Goal: Information Seeking & Learning: Learn about a topic

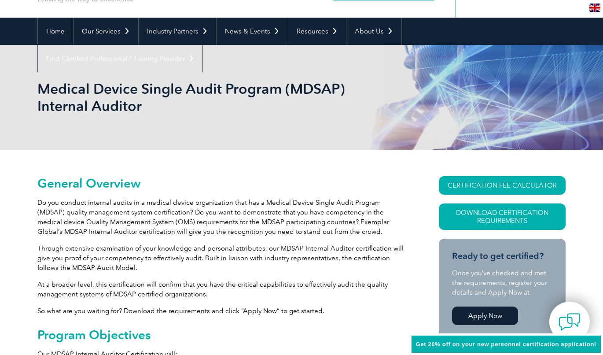
scroll to position [65, 0]
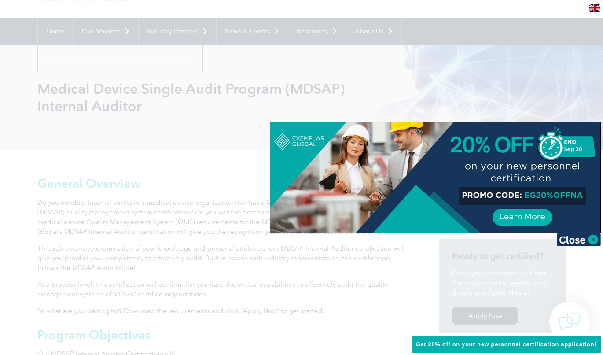
click at [593, 242] on img at bounding box center [579, 239] width 44 height 13
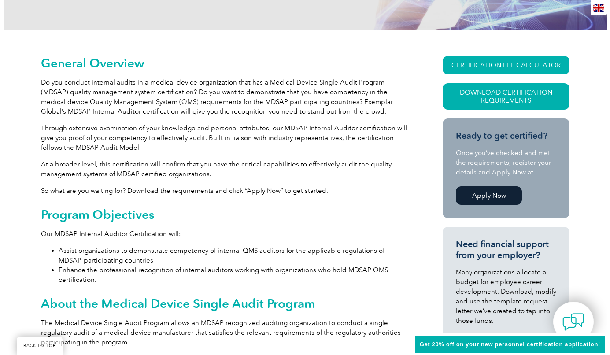
scroll to position [188, 0]
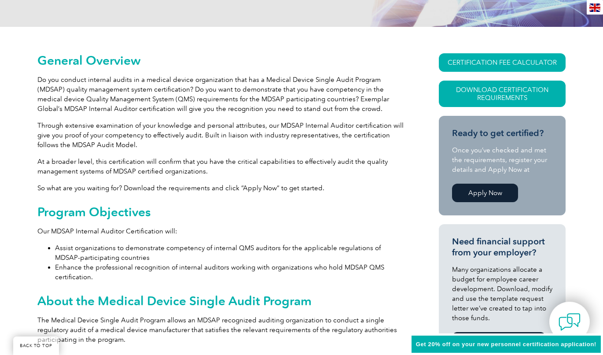
click at [478, 93] on link "Download Certification Requirements" at bounding box center [502, 94] width 127 height 26
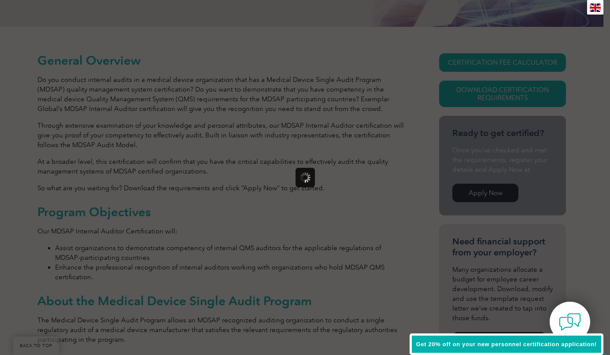
scroll to position [0, 0]
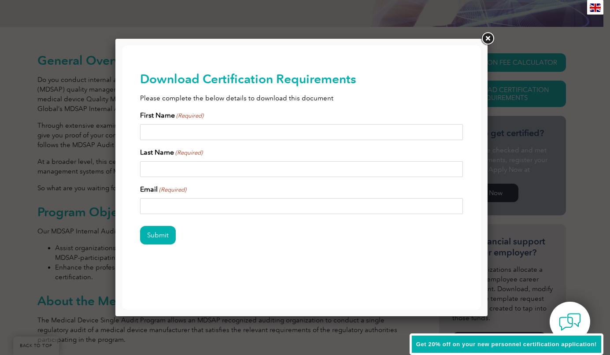
click at [195, 130] on input "First Name (Required)" at bounding box center [301, 132] width 323 height 16
type input "Morgan"
type input "Innis"
type input "Morgan.Innis@QI-Evolved.com"
click at [160, 229] on input "Submit" at bounding box center [158, 235] width 36 height 18
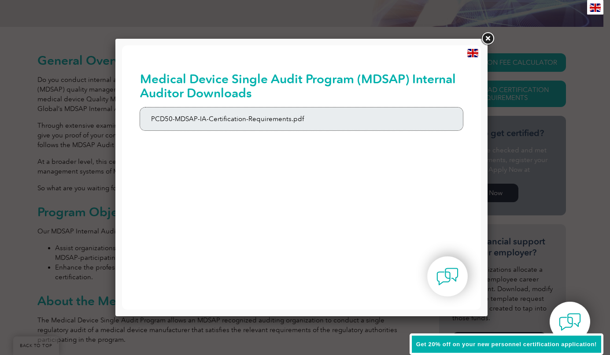
click at [230, 115] on link "PCD50-MDSAP-IA-Certification-Requirements.pdf" at bounding box center [301, 118] width 323 height 23
click at [487, 42] on link at bounding box center [487, 39] width 16 height 16
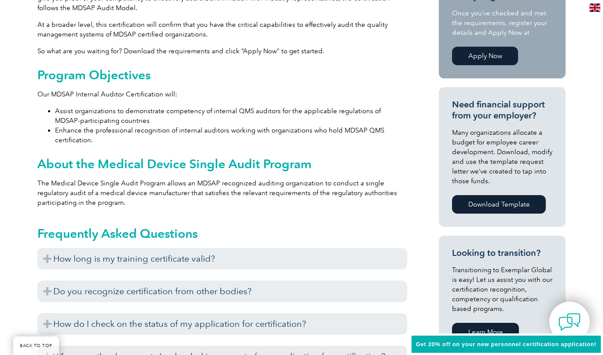
scroll to position [326, 0]
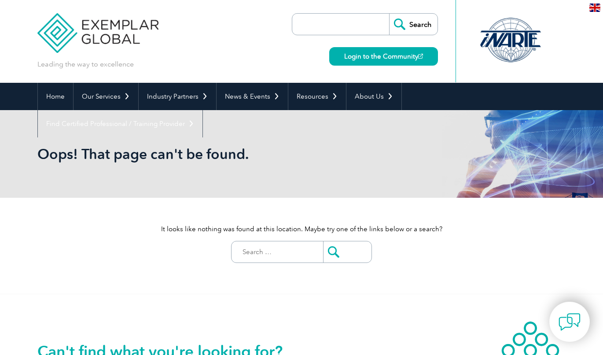
click at [330, 25] on input "search" at bounding box center [343, 24] width 92 height 21
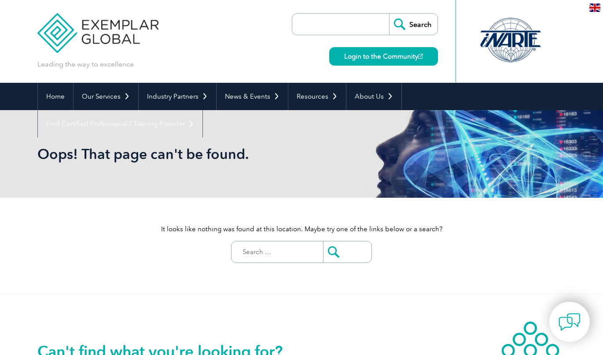
click at [332, 24] on input "search" at bounding box center [343, 24] width 92 height 21
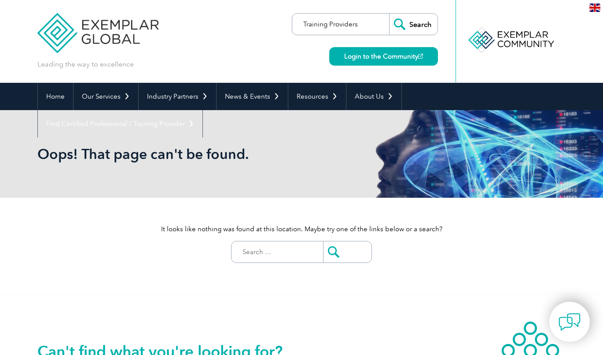
type input "Training Providers"
click at [389, 14] on input "Search" at bounding box center [413, 24] width 48 height 21
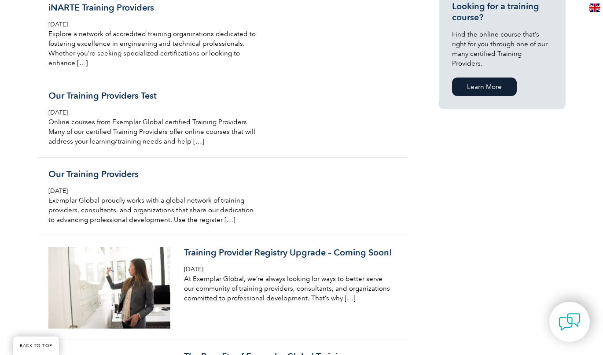
scroll to position [639, 0]
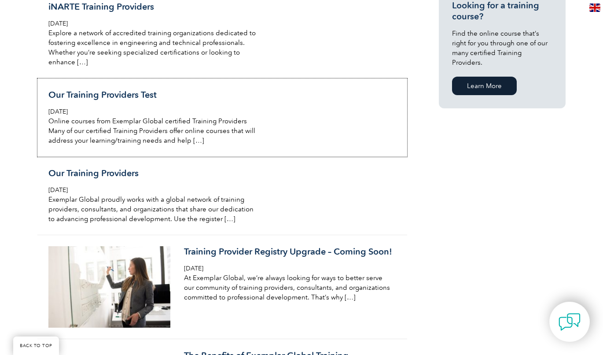
click at [71, 91] on h3 "Our Training Providers Test" at bounding box center [152, 94] width 209 height 11
click at [65, 176] on h3 "Our Training Providers" at bounding box center [152, 173] width 209 height 11
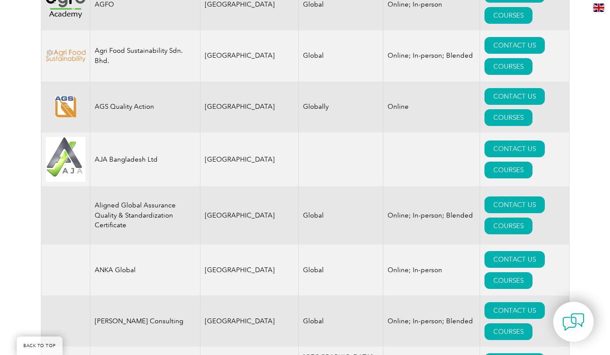
scroll to position [890, 0]
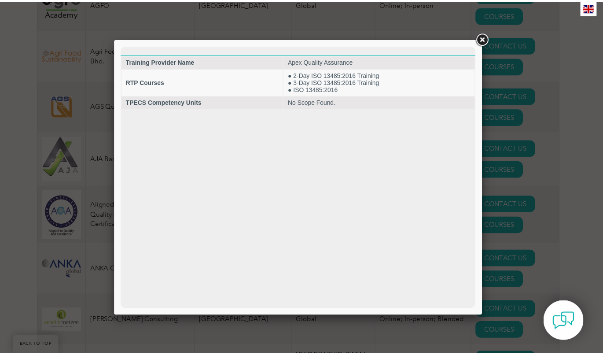
scroll to position [0, 0]
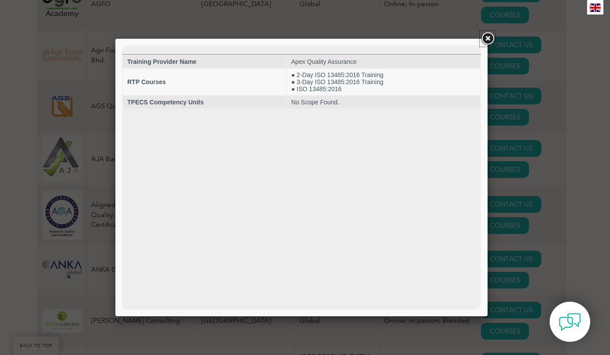
click at [484, 39] on link at bounding box center [487, 39] width 16 height 16
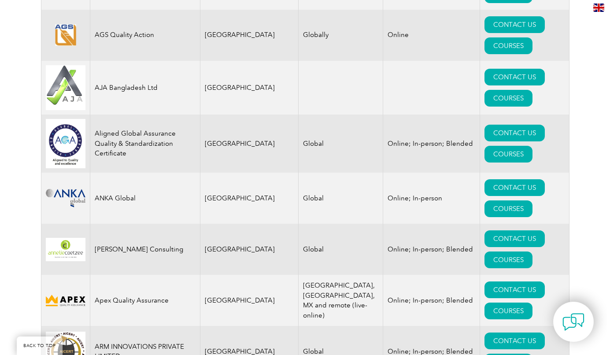
scroll to position [986, 0]
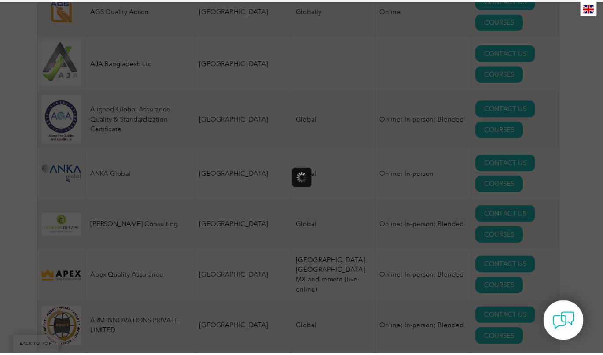
scroll to position [0, 0]
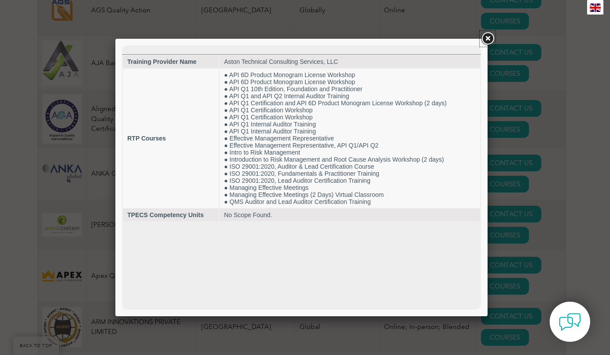
click at [488, 37] on link at bounding box center [487, 39] width 16 height 16
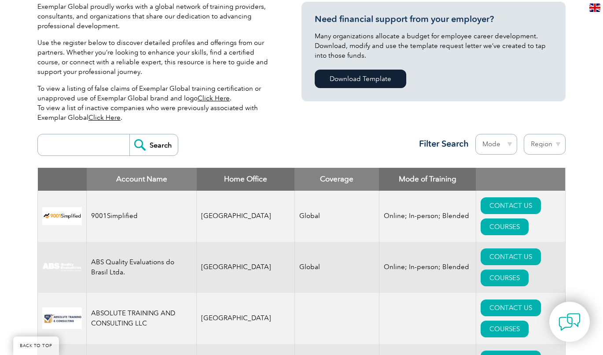
scroll to position [220, 0]
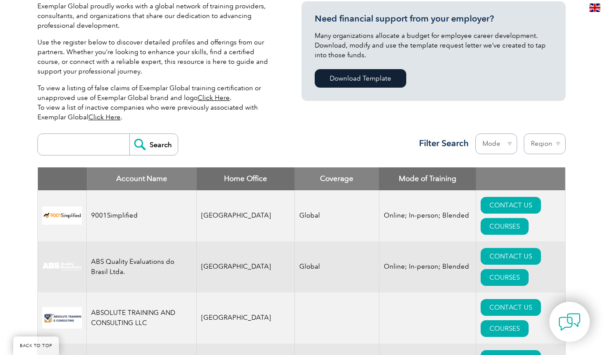
click at [64, 147] on input "search" at bounding box center [85, 144] width 87 height 21
type input "MDSAP"
click at [129, 134] on input "Search" at bounding box center [153, 144] width 48 height 21
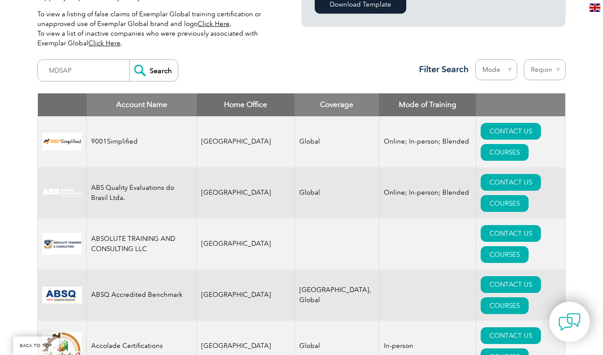
scroll to position [275, 0]
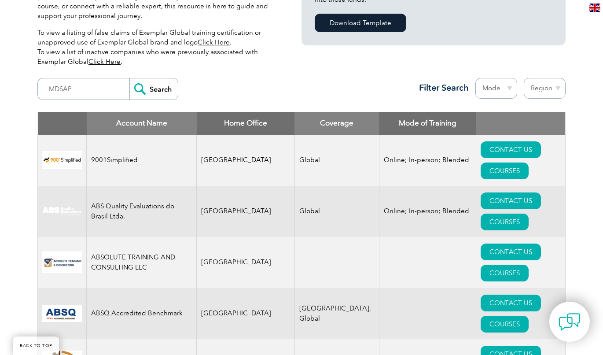
click at [552, 87] on select "Region Australia Bahrain Bangladesh Brazil Canada Colombia Dominican Republic E…" at bounding box center [545, 88] width 42 height 21
select select "[GEOGRAPHIC_DATA]"
click at [524, 78] on select "Region Australia Bahrain Bangladesh Brazil Canada Colombia Dominican Republic E…" at bounding box center [545, 88] width 42 height 21
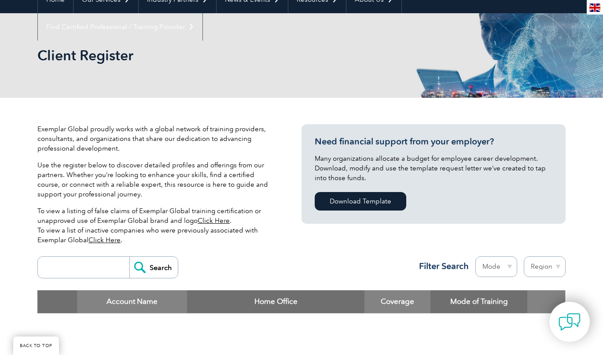
scroll to position [95, 0]
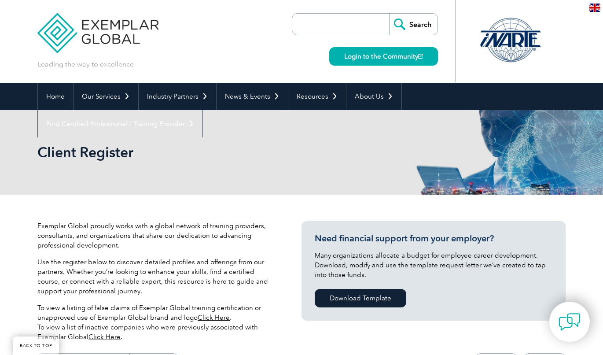
select select "[GEOGRAPHIC_DATA]"
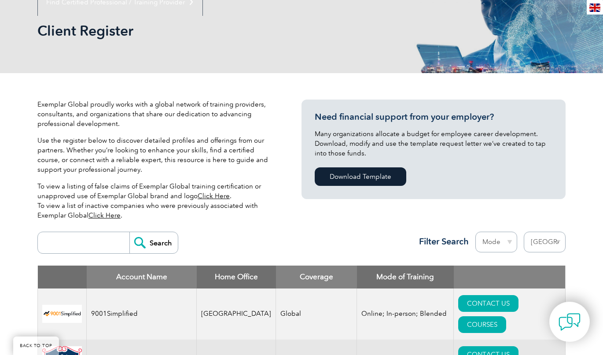
click at [497, 243] on select "Mode Online In-person Blended" at bounding box center [496, 242] width 42 height 21
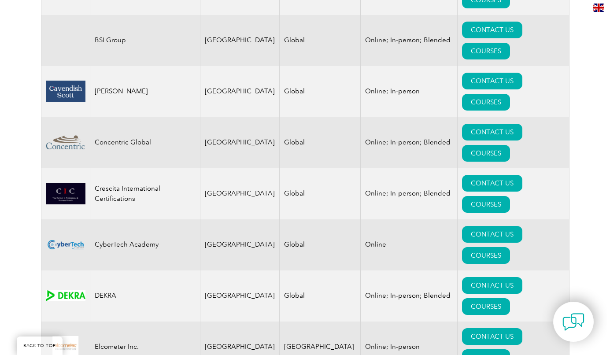
scroll to position [650, 0]
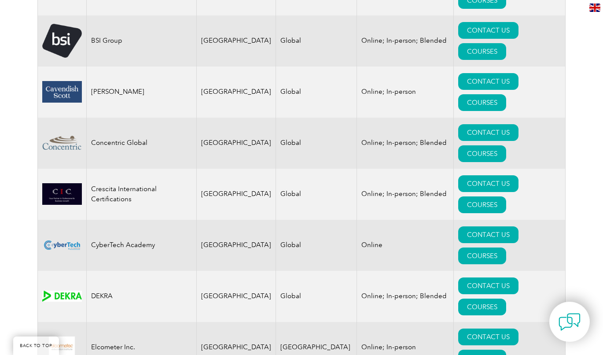
click at [506, 298] on link "COURSES" at bounding box center [482, 306] width 48 height 17
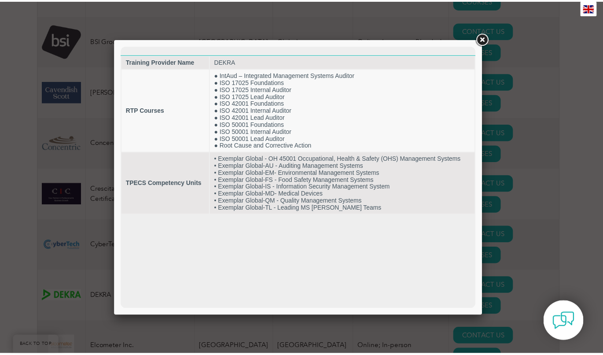
scroll to position [0, 0]
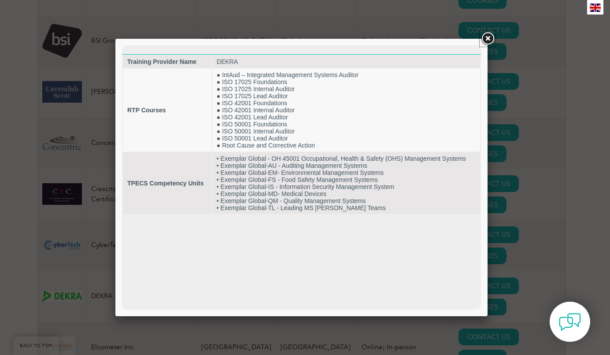
click at [487, 41] on link at bounding box center [487, 39] width 16 height 16
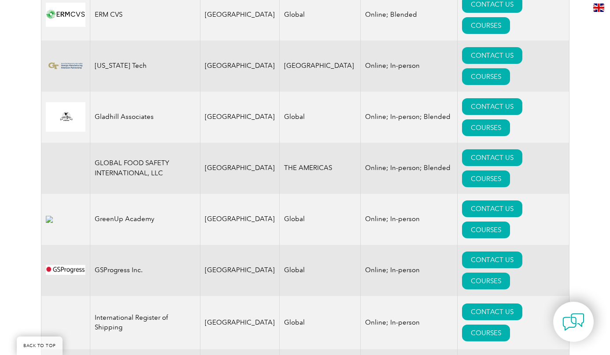
scroll to position [1136, 0]
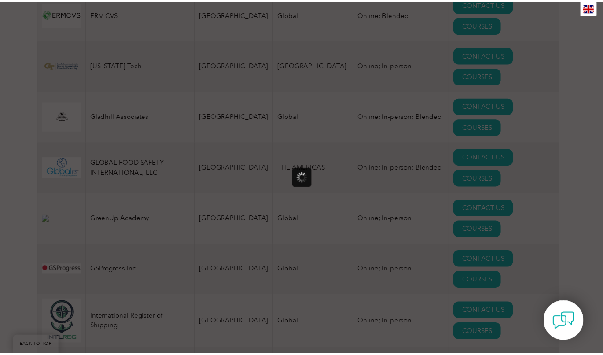
scroll to position [0, 0]
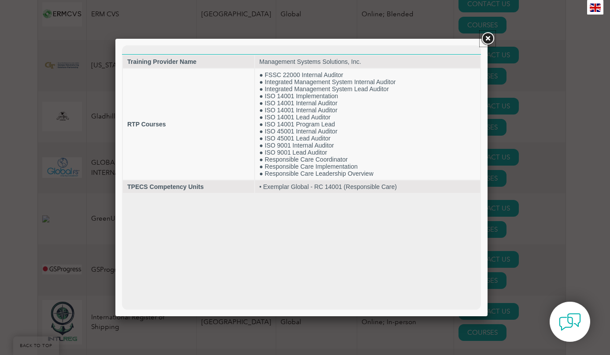
click at [487, 40] on link at bounding box center [487, 39] width 16 height 16
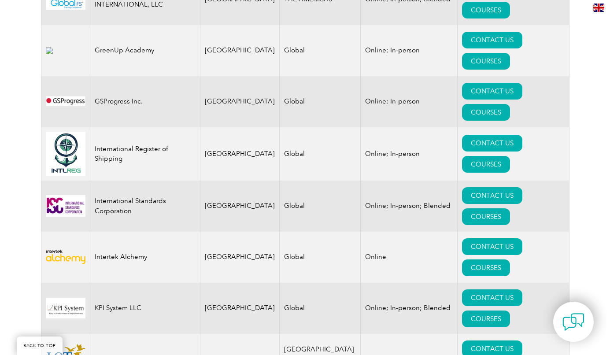
scroll to position [1305, 0]
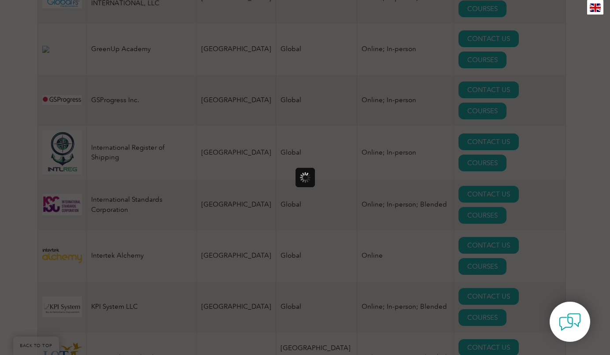
scroll to position [0, 0]
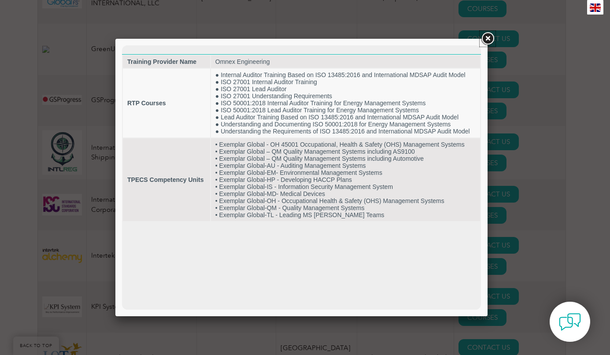
click at [487, 37] on link at bounding box center [487, 39] width 16 height 16
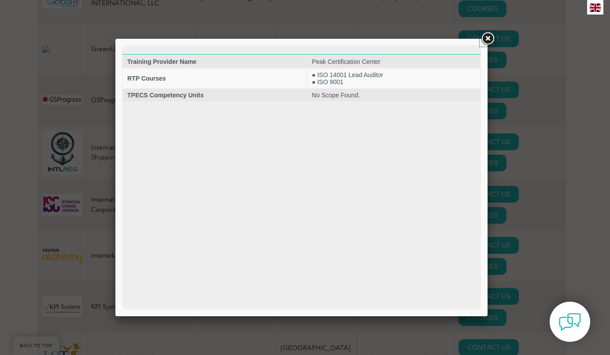
click at [483, 39] on link at bounding box center [487, 39] width 16 height 16
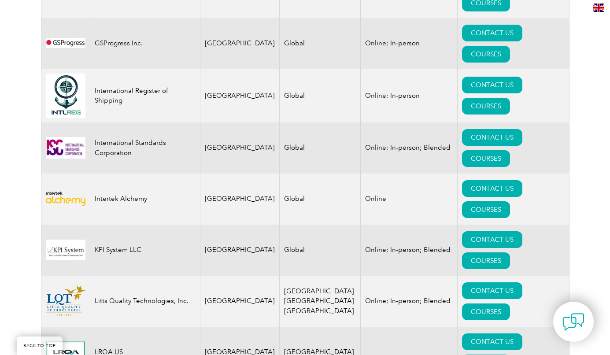
scroll to position [1364, 0]
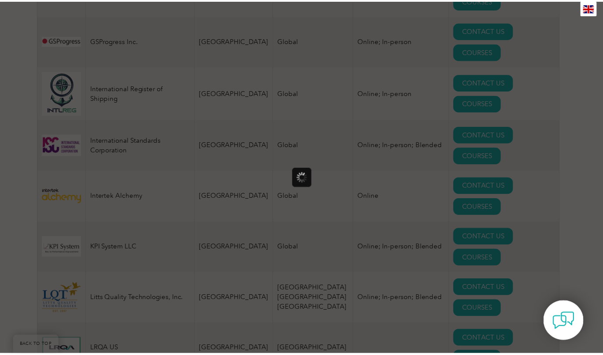
scroll to position [0, 0]
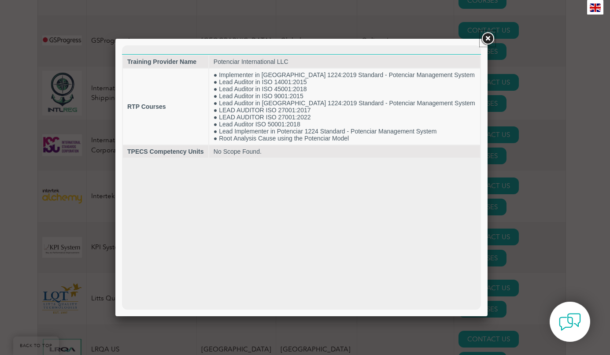
click at [487, 38] on link at bounding box center [487, 39] width 16 height 16
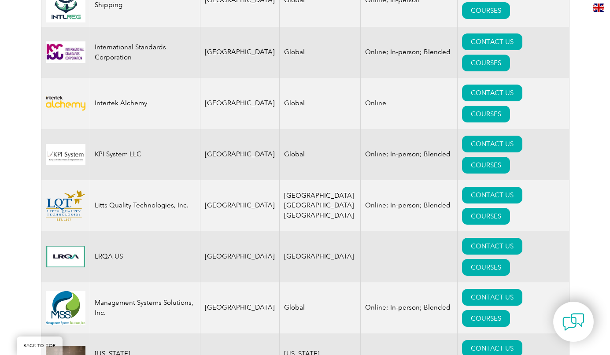
scroll to position [1465, 0]
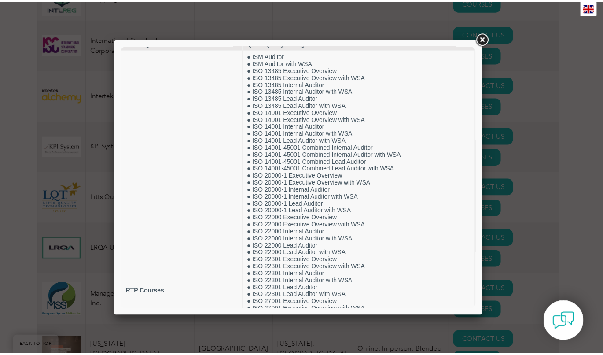
scroll to position [0, 0]
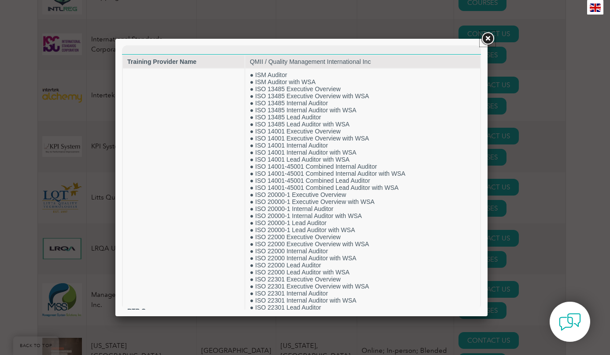
click at [486, 40] on link at bounding box center [487, 39] width 16 height 16
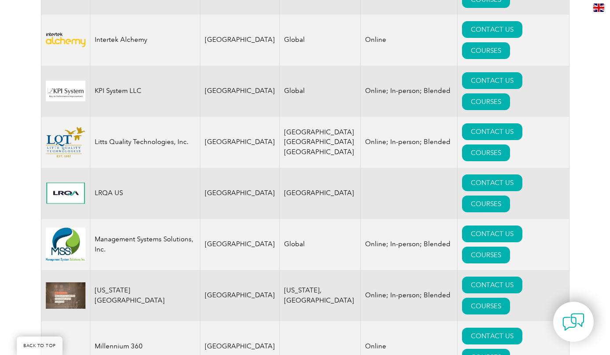
scroll to position [1522, 0]
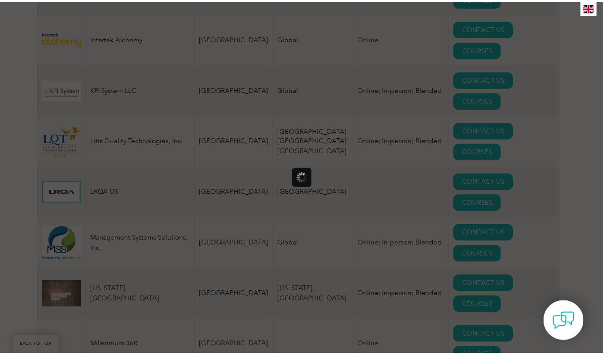
scroll to position [0, 0]
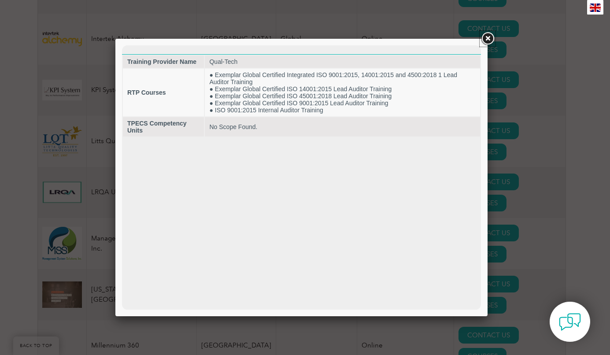
click at [487, 39] on link at bounding box center [487, 39] width 16 height 16
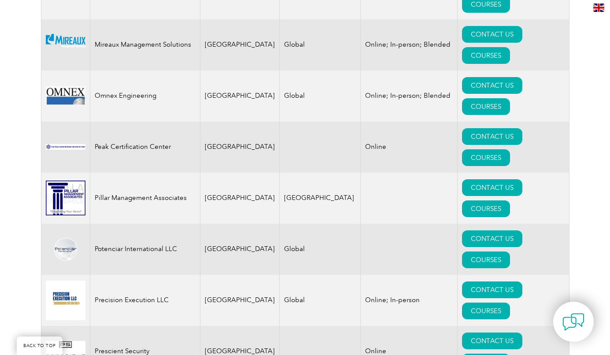
scroll to position [1884, 0]
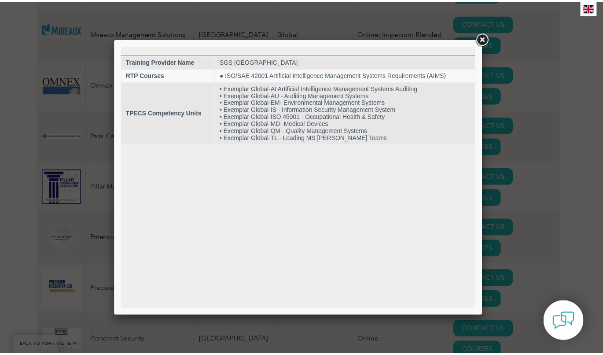
scroll to position [0, 0]
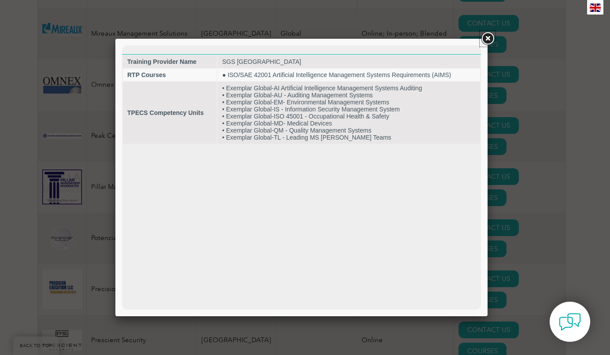
click at [487, 36] on link at bounding box center [487, 39] width 16 height 16
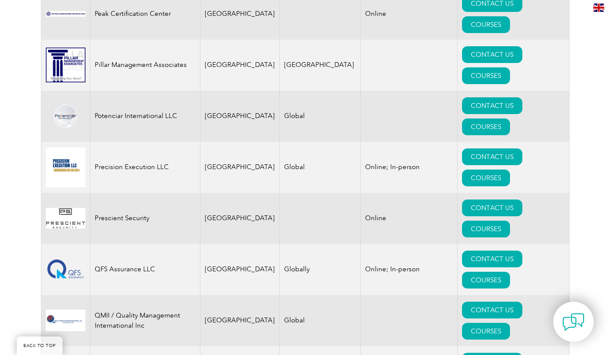
scroll to position [2008, 0]
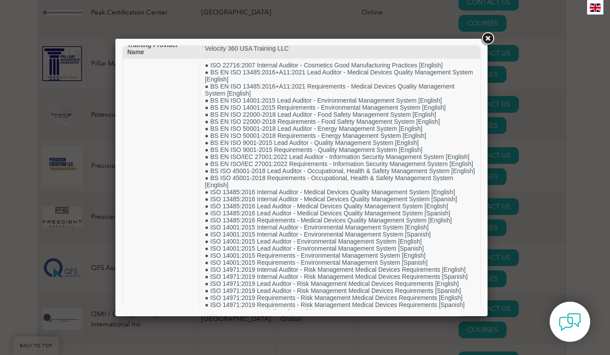
scroll to position [0, 0]
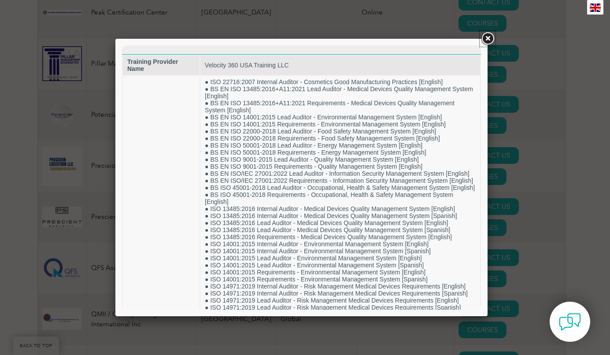
click at [486, 37] on link at bounding box center [487, 39] width 16 height 16
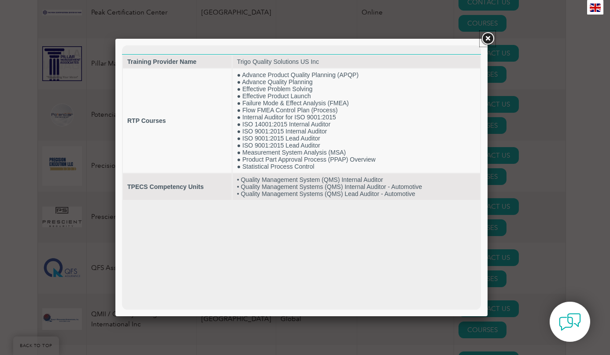
click at [488, 37] on link at bounding box center [487, 39] width 16 height 16
